Goal: Find specific page/section: Find specific page/section

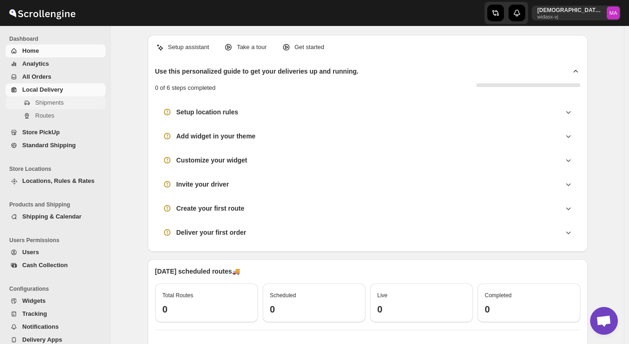
click at [63, 108] on button "Shipments" at bounding box center [56, 102] width 100 height 13
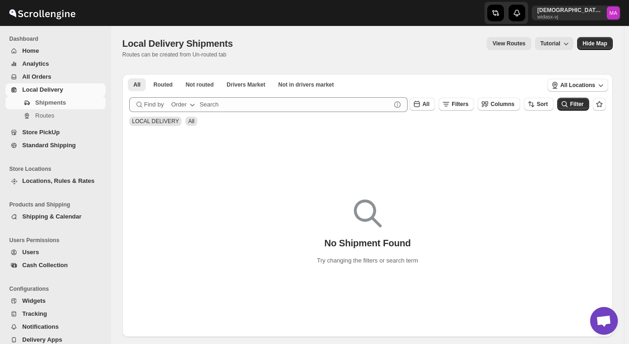
click at [74, 131] on span "Store PickUp" at bounding box center [63, 132] width 82 height 9
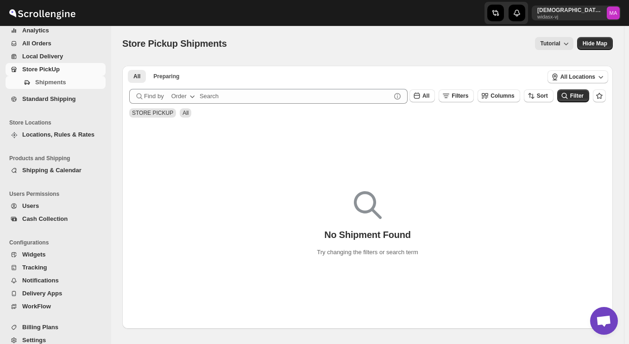
scroll to position [44, 0]
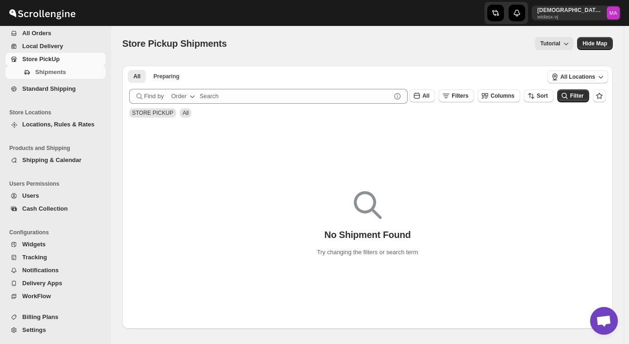
click at [34, 197] on span "Users" at bounding box center [30, 195] width 17 height 7
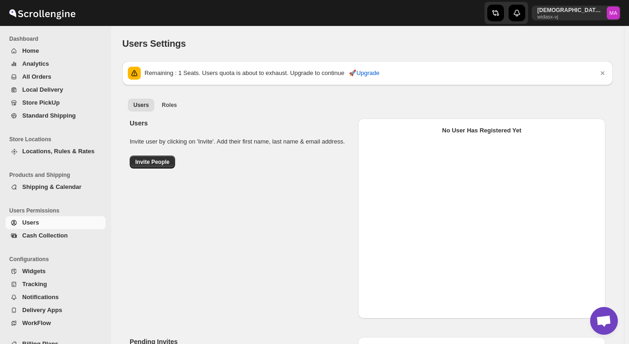
select select "637b767fbaab0276b10c91d5"
